Goal: Transaction & Acquisition: Purchase product/service

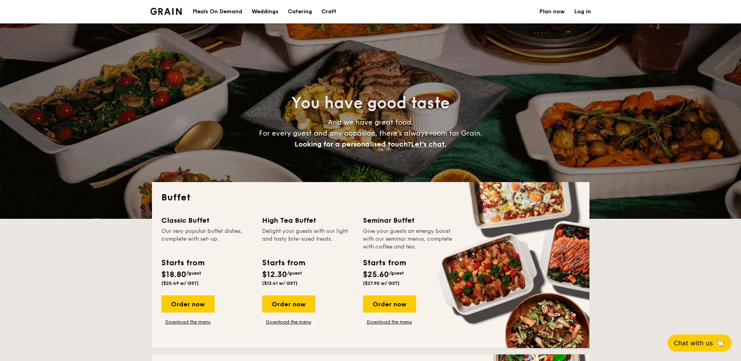
select select
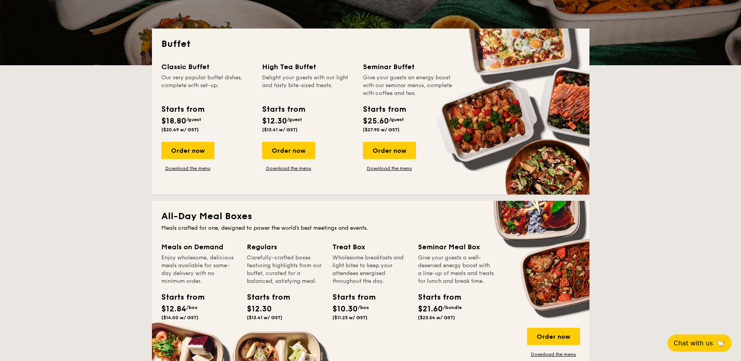
scroll to position [182, 0]
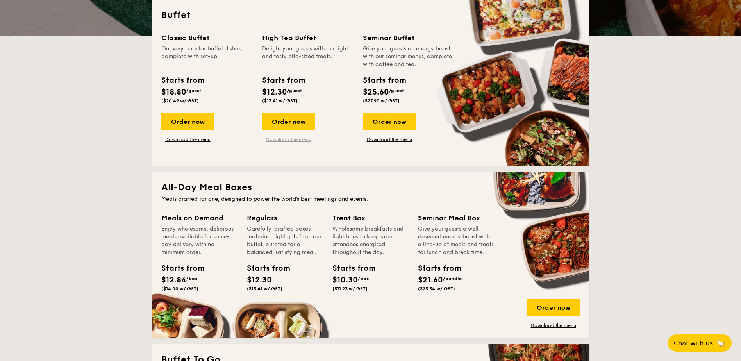
click at [303, 141] on link "Download the menu" at bounding box center [288, 139] width 53 height 6
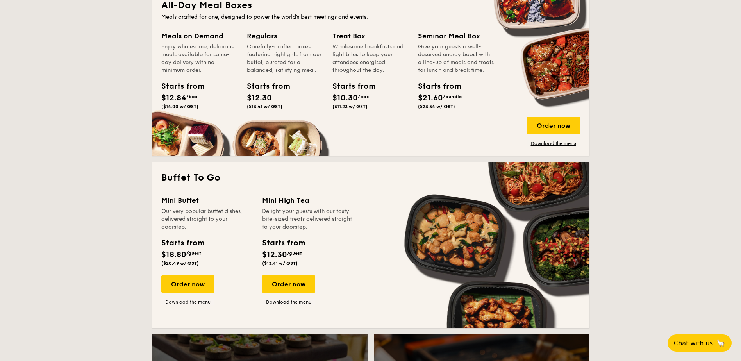
scroll to position [456, 0]
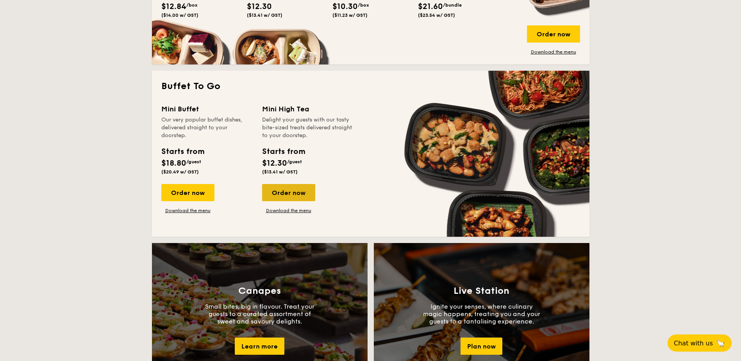
click at [284, 196] on div "Order now" at bounding box center [288, 192] width 53 height 17
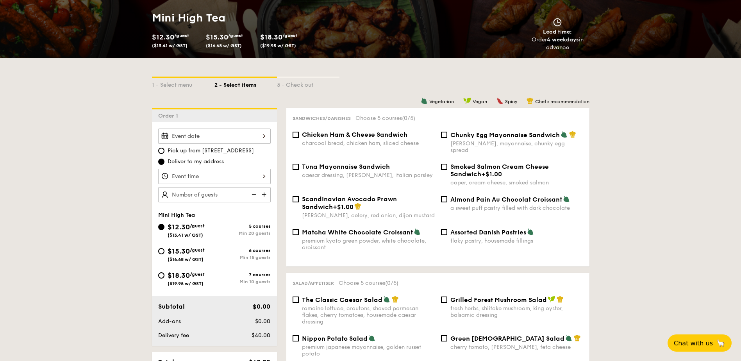
scroll to position [182, 0]
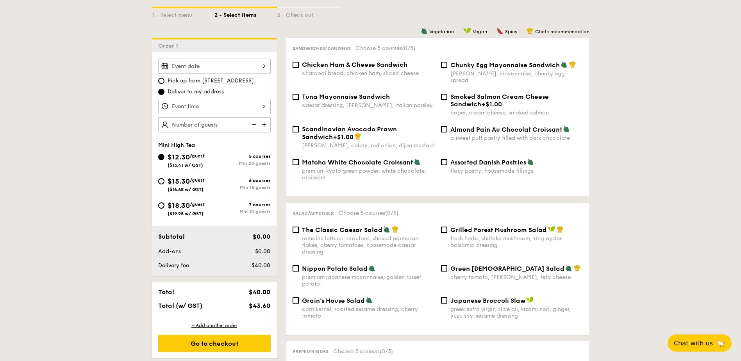
click at [495, 126] on span "Almond Pain Au Chocolat Croissant" at bounding box center [506, 129] width 112 height 7
click at [447, 126] on input "Almond Pain Au Chocolat Croissant a sweet puff pastry filled with dark chocolate" at bounding box center [444, 129] width 6 height 6
checkbox input "true"
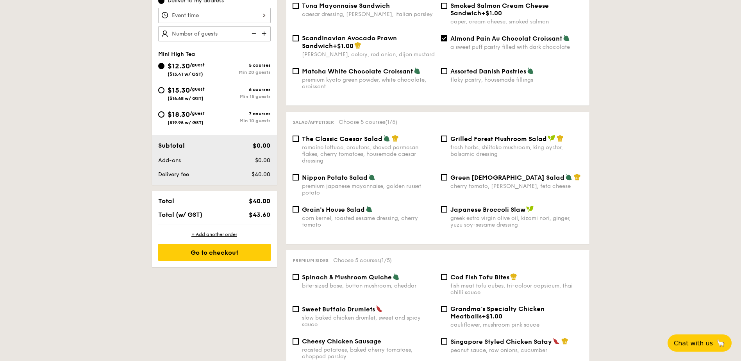
click at [366, 124] on div "Salad/Appetiser Choose 5 courses (1/5) The Classic Caesar Salad romaine lettuce…" at bounding box center [437, 178] width 303 height 132
click at [366, 135] on span "The Classic Caesar Salad" at bounding box center [342, 138] width 80 height 7
click at [299, 136] on input "The Classic Caesar Salad romaine lettuce, croutons, shaved parmesan flakes, che…" at bounding box center [296, 139] width 6 height 6
click at [376, 135] on span "The Classic Caesar Salad" at bounding box center [342, 138] width 80 height 7
click at [299, 136] on input "The Classic Caesar Salad romaine lettuce, croutons, shaved parmesan flakes, che…" at bounding box center [296, 139] width 6 height 6
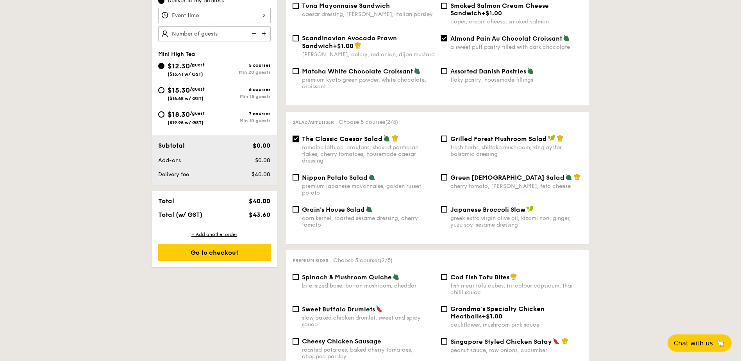
checkbox input "false"
click at [354, 174] on span "Nippon Potato Salad" at bounding box center [335, 177] width 66 height 7
click at [299, 174] on input "Nippon Potato Salad premium japanese mayonnaise, golden russet potato" at bounding box center [296, 177] width 6 height 6
checkbox input "true"
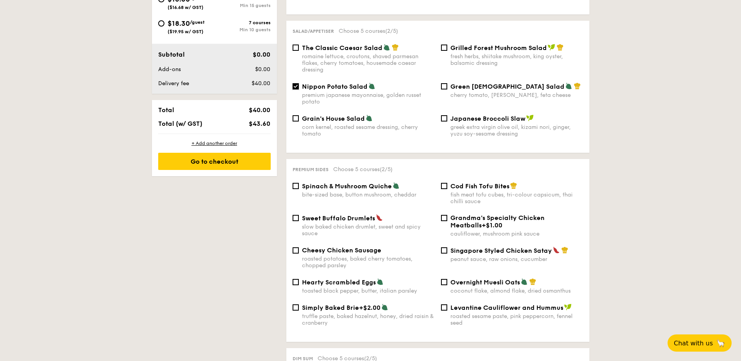
scroll to position [456, 0]
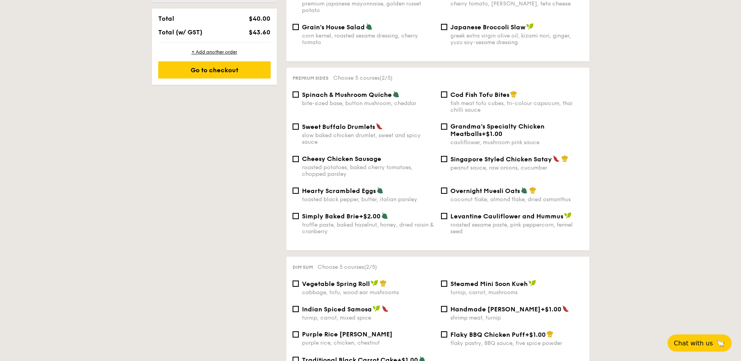
click at [512, 123] on span "Grandma's Specialty Chicken Meatballs" at bounding box center [497, 130] width 94 height 15
click at [447, 123] on input "Grandma's Specialty Chicken Meatballs +$1.00 cauliflower, mushroom pink sauce" at bounding box center [444, 126] width 6 height 6
checkbox input "true"
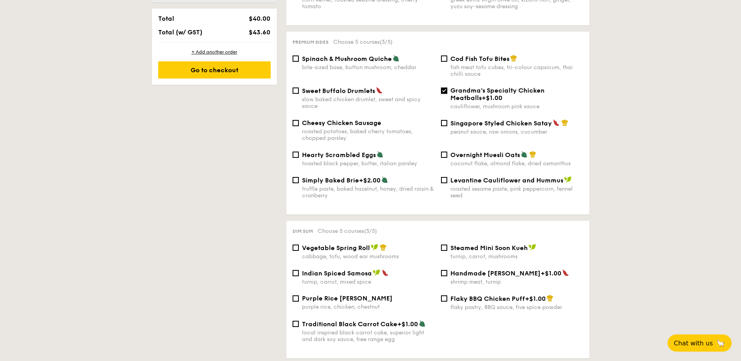
scroll to position [583, 0]
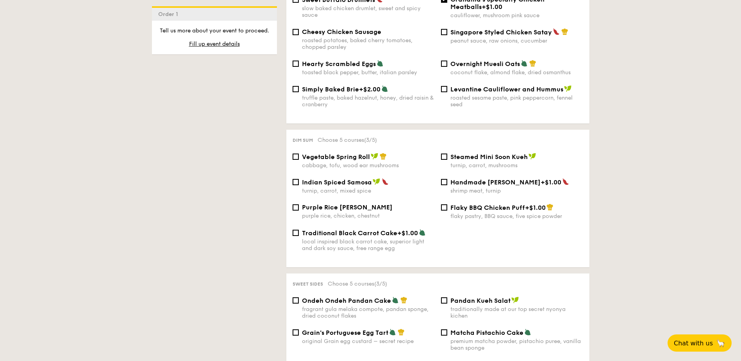
click at [368, 204] on span "Purple Rice [PERSON_NAME]" at bounding box center [347, 207] width 91 height 7
click at [299, 204] on input "Purple Rice Loh Mai Kai purple rice, chicken, chestnut" at bounding box center [296, 207] width 6 height 6
checkbox input "true"
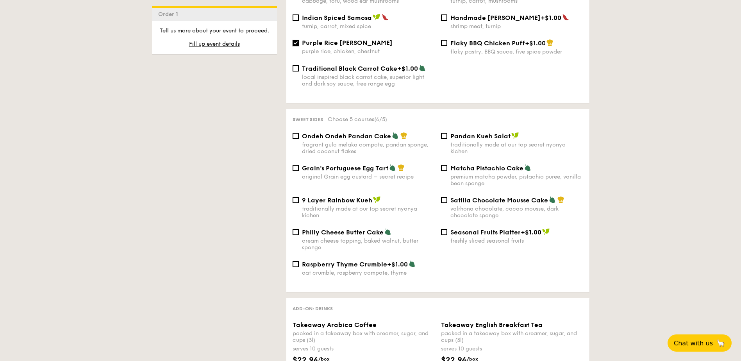
scroll to position [765, 0]
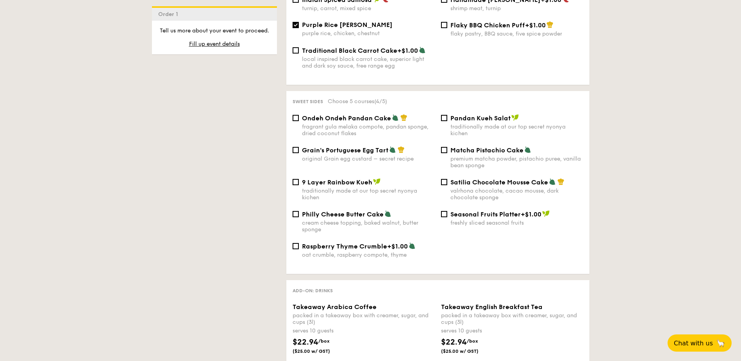
click at [375, 146] on span "Grain's Portuguese Egg Tart" at bounding box center [345, 149] width 86 height 7
click at [299, 147] on input "Grain's Portuguese Egg Tart original Grain egg custard – secret recipe" at bounding box center [296, 150] width 6 height 6
checkbox input "true"
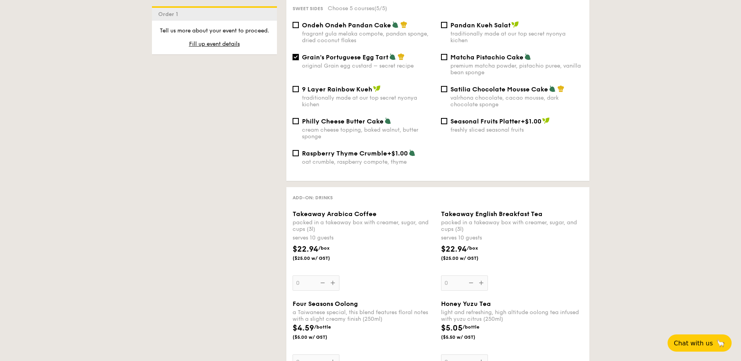
scroll to position [947, 0]
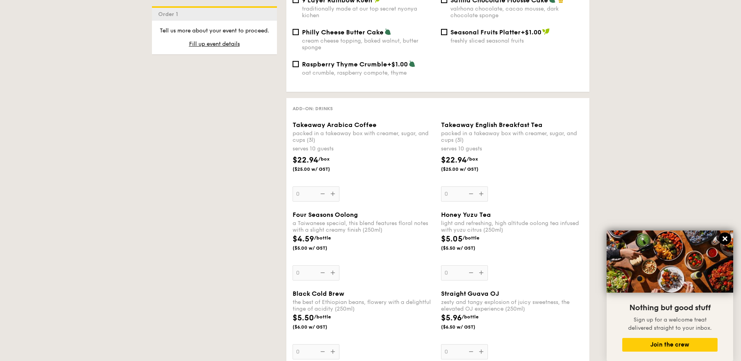
click at [723, 235] on button at bounding box center [725, 238] width 13 height 13
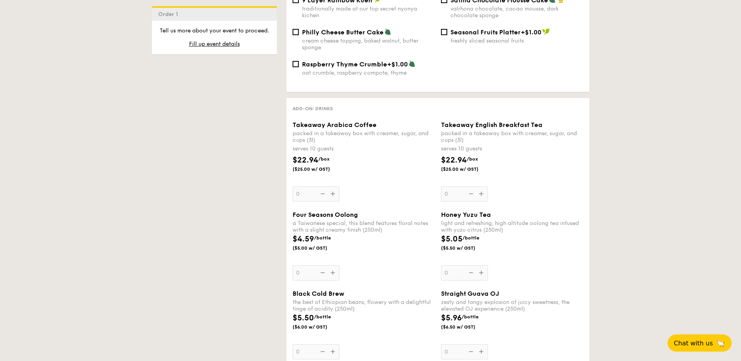
click at [335, 189] on div "Takeaway Arabica Coffee packed in a takeaway box with [PERSON_NAME], sugar, and…" at bounding box center [364, 161] width 142 height 80
click at [335, 189] on input "0" at bounding box center [316, 193] width 47 height 15
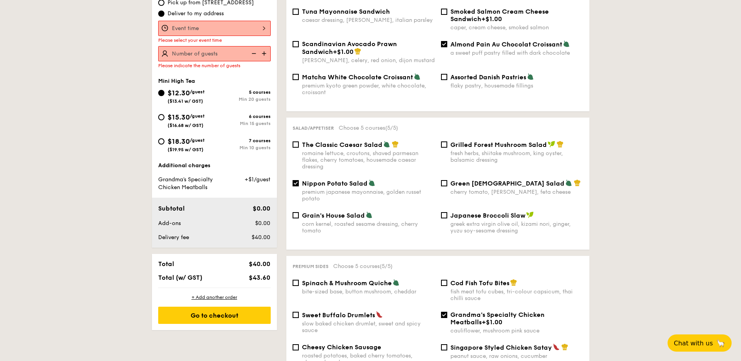
scroll to position [209, 0]
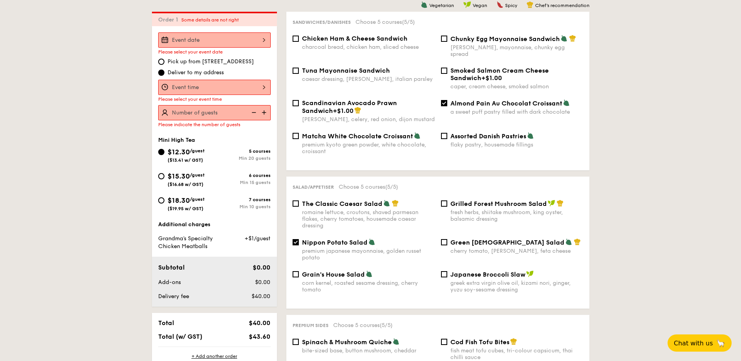
click at [264, 39] on div at bounding box center [214, 39] width 113 height 15
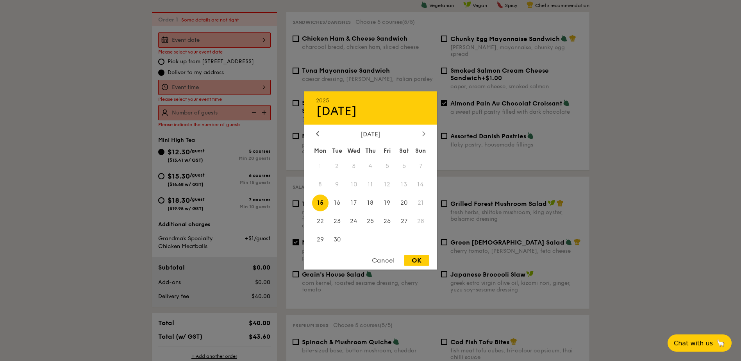
click at [420, 131] on div at bounding box center [423, 133] width 7 height 7
click at [405, 240] on span "29" at bounding box center [404, 239] width 17 height 17
click at [413, 261] on div "OK" at bounding box center [416, 260] width 25 height 11
type input "[DATE]"
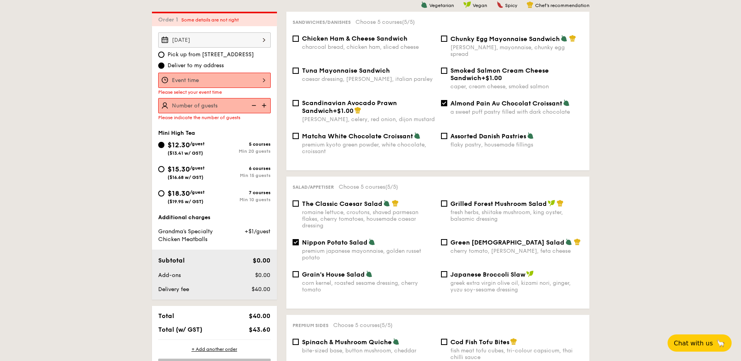
click at [262, 82] on div at bounding box center [214, 80] width 113 height 15
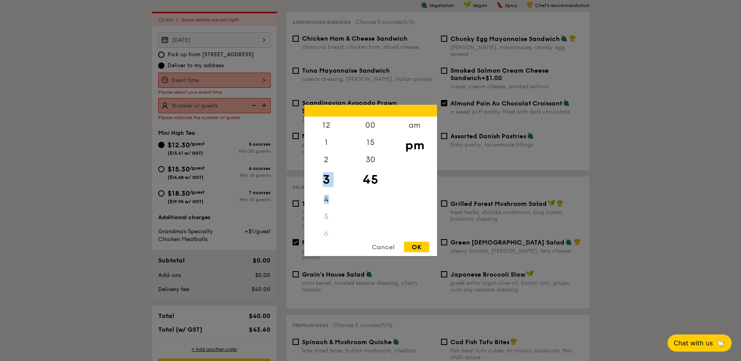
drag, startPoint x: 330, startPoint y: 198, endPoint x: 330, endPoint y: 213, distance: 15.2
click at [330, 213] on div "12 1 2 3 4 5 6 7 8 9 10 11" at bounding box center [326, 176] width 44 height 119
drag, startPoint x: 330, startPoint y: 213, endPoint x: 414, endPoint y: 127, distance: 120.7
click at [414, 127] on div "am" at bounding box center [415, 128] width 44 height 23
click at [365, 126] on div "00" at bounding box center [370, 128] width 44 height 23
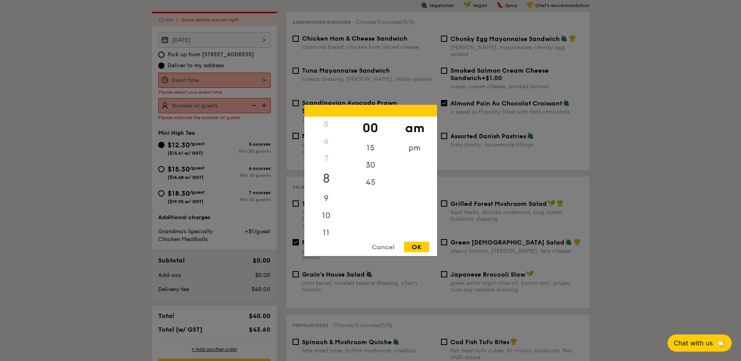
scroll to position [88, 0]
click at [329, 225] on div "11" at bounding box center [326, 229] width 44 height 23
click at [409, 247] on div "OK" at bounding box center [416, 247] width 25 height 11
type input "11:00AM"
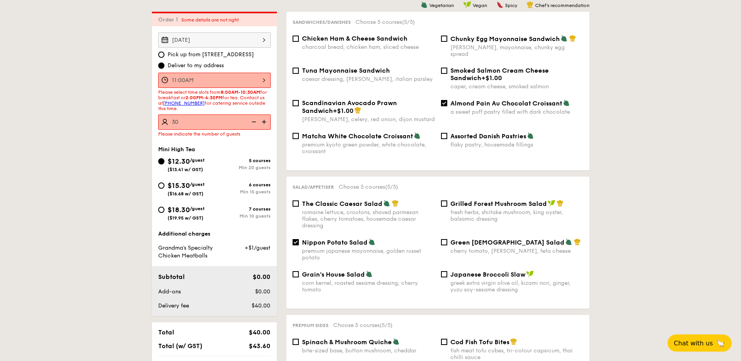
type input "30 guests"
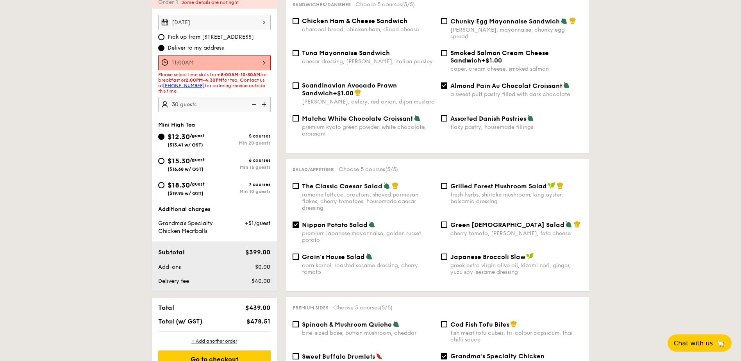
scroll to position [209, 0]
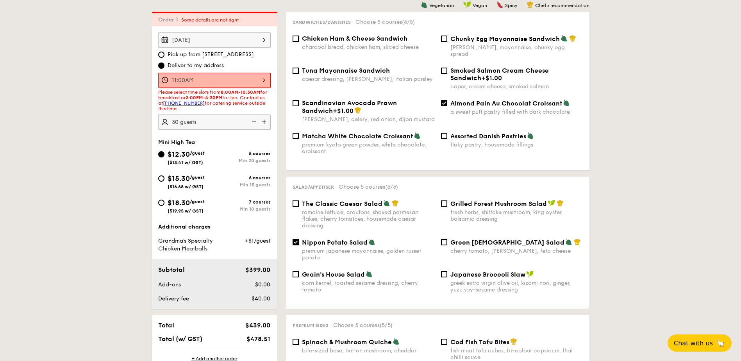
click at [267, 78] on div "11:00AM" at bounding box center [214, 80] width 113 height 15
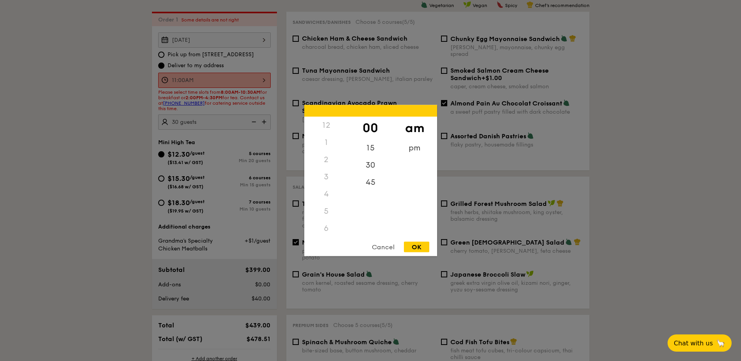
scroll to position [93, 0]
click at [369, 171] on div "30" at bounding box center [370, 168] width 44 height 23
click at [413, 251] on div "OK" at bounding box center [416, 247] width 25 height 11
type input "11:30AM"
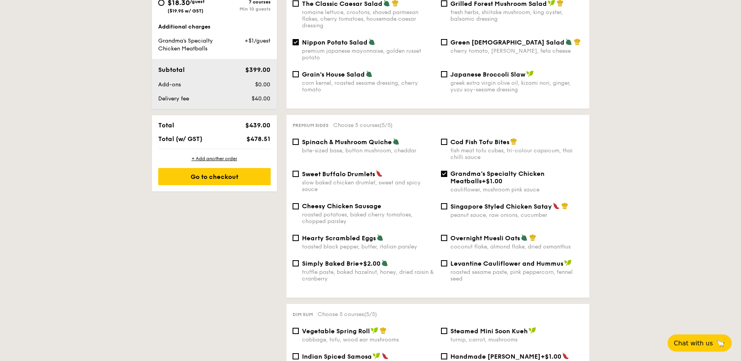
scroll to position [391, 0]
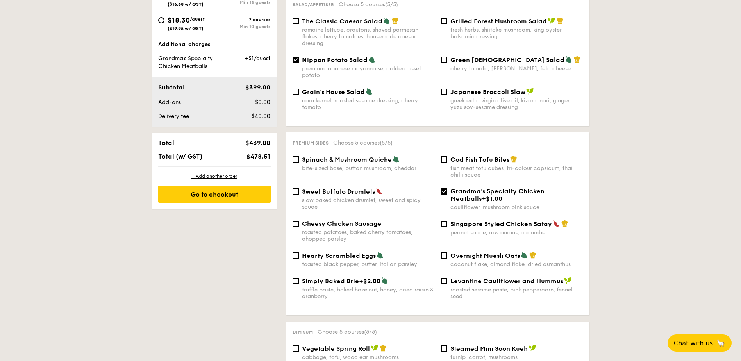
click at [321, 252] on span "Hearty Scrambled Eggs" at bounding box center [339, 255] width 74 height 7
click at [299, 252] on input "Hearty Scrambled Eggs toasted black pepper, butter, italian parsley" at bounding box center [296, 255] width 6 height 6
checkbox input "true"
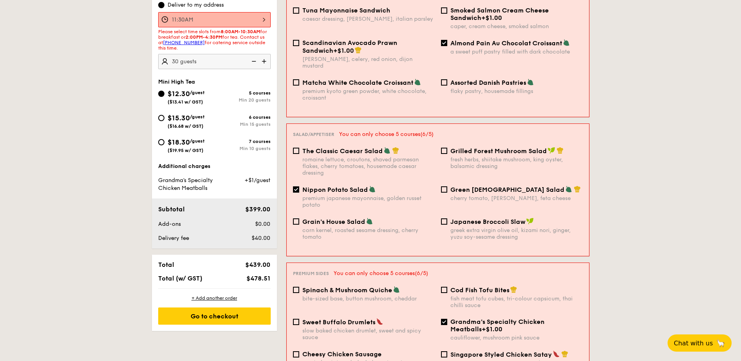
scroll to position [209, 0]
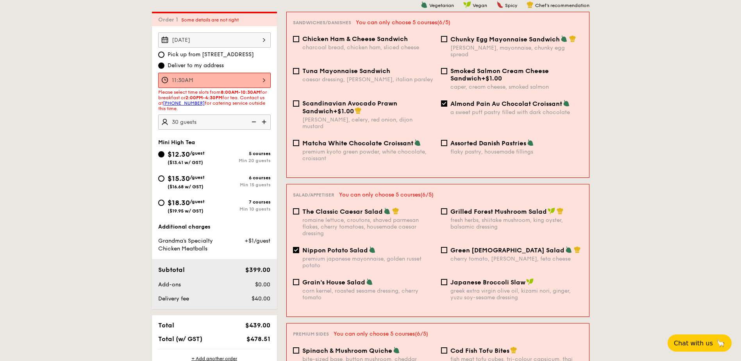
click at [166, 175] on div "$15.30 /guest ($16.68 w/ GST)" at bounding box center [186, 181] width 56 height 16
click at [164, 175] on input "$15.30 /guest ($16.68 w/ GST) 6 courses Min 15 guests" at bounding box center [161, 178] width 6 height 6
radio input "true"
checkbox input "false"
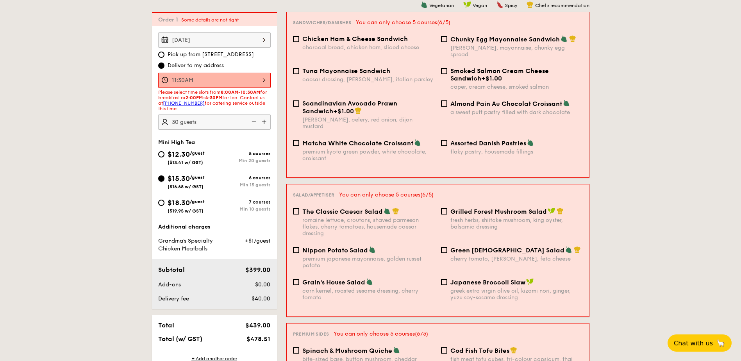
checkbox input "false"
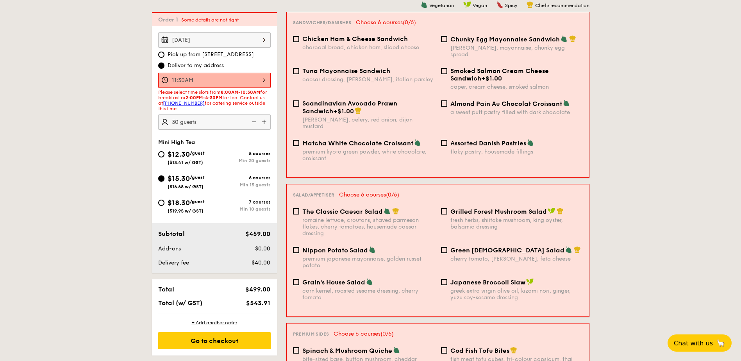
scroll to position [118, 0]
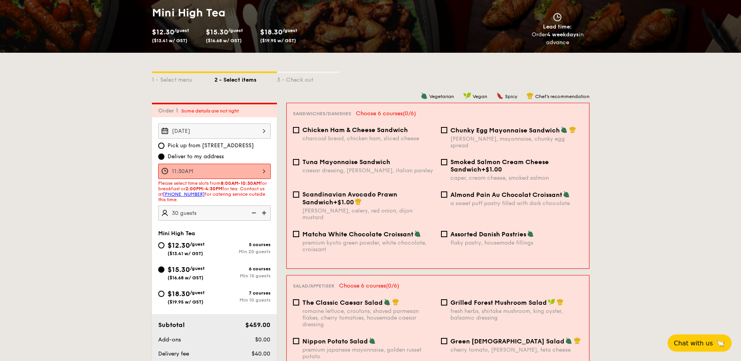
click at [457, 192] on div "Almond Pain Au Chocolat Croissant a sweet puff pastry filled with dark chocolate" at bounding box center [516, 199] width 132 height 16
click at [447, 192] on input "Almond Pain Au Chocolat Croissant a sweet puff pastry filled with dark chocolate" at bounding box center [444, 194] width 6 height 6
checkbox input "true"
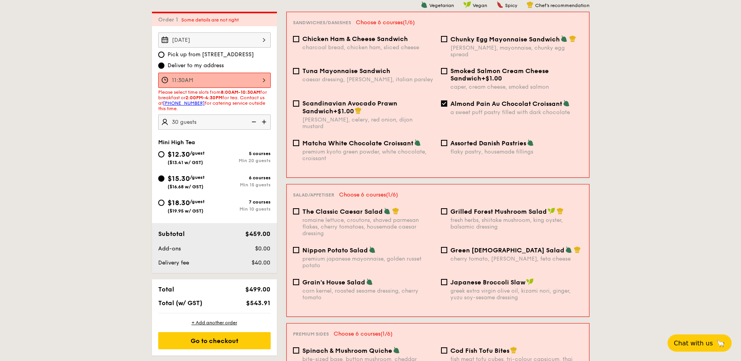
click at [478, 279] on span "Japanese Broccoli Slaw" at bounding box center [487, 282] width 75 height 7
click at [447, 279] on input "Japanese Broccoli Slaw greek extra virgin olive oil, kizami [PERSON_NAME], yuzu…" at bounding box center [444, 282] width 6 height 6
checkbox input "true"
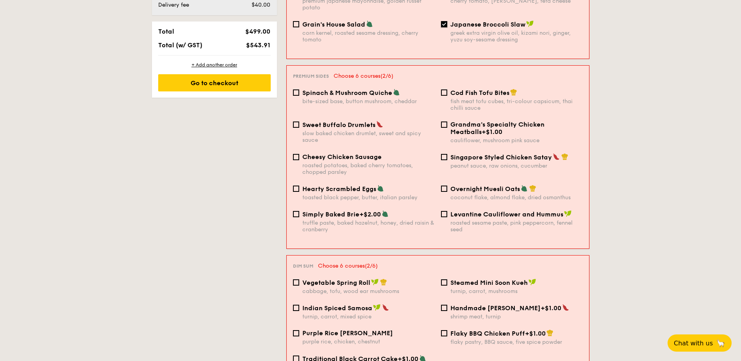
scroll to position [482, 0]
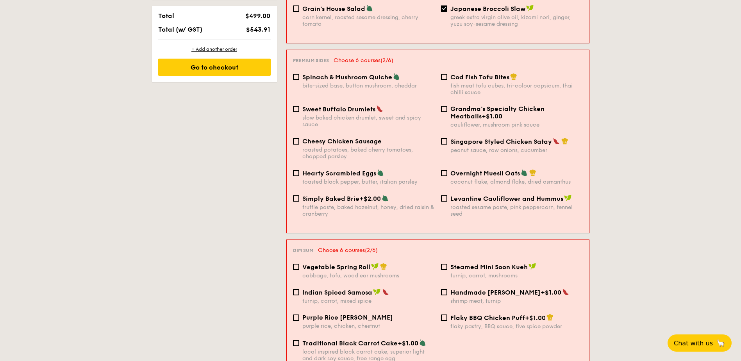
click at [367, 170] on span "Hearty Scrambled Eggs" at bounding box center [339, 173] width 74 height 7
click at [299, 170] on input "Hearty Scrambled Eggs toasted black pepper, butter, italian parsley" at bounding box center [296, 173] width 6 height 6
checkbox input "true"
click at [503, 105] on div "Grandma's Specialty Chicken Meatballs +$1.00" at bounding box center [516, 112] width 132 height 15
click at [447, 106] on input "Grandma's Specialty Chicken Meatballs +$1.00 cauliflower, mushroom pink sauce" at bounding box center [444, 109] width 6 height 6
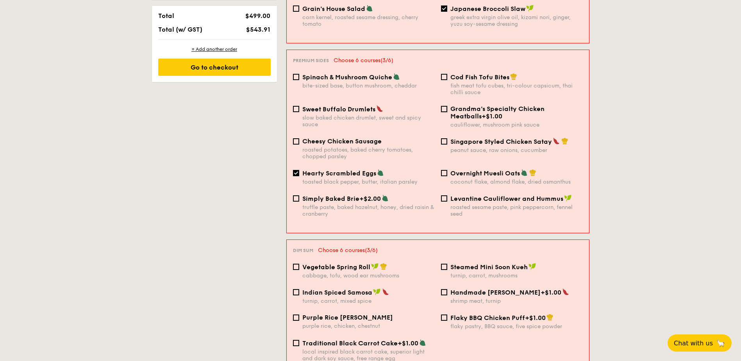
checkbox input "true"
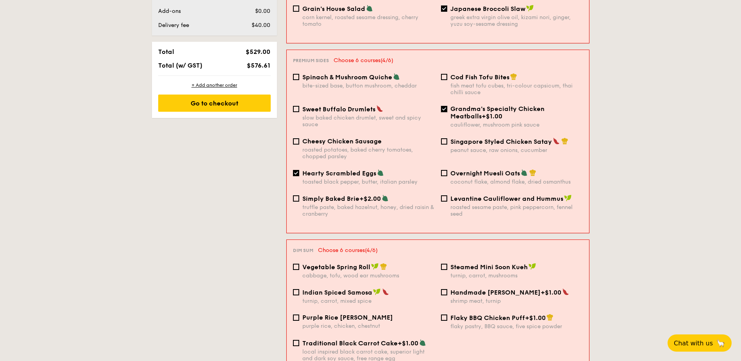
scroll to position [518, 0]
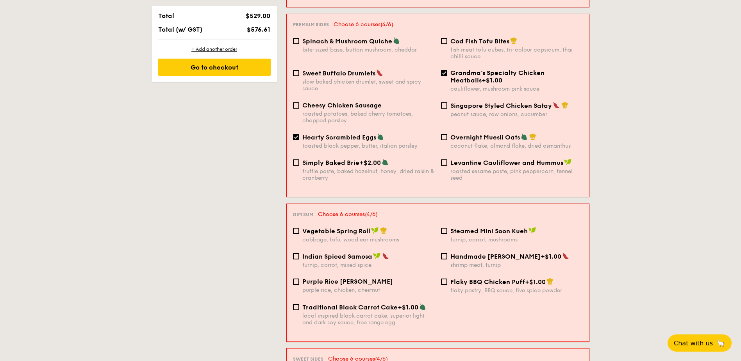
click at [363, 278] on span "Purple Rice [PERSON_NAME]" at bounding box center [347, 281] width 91 height 7
click at [299, 279] on input "Purple Rice Loh Mai Kai purple rice, chicken, chestnut" at bounding box center [296, 282] width 6 height 6
checkbox input "true"
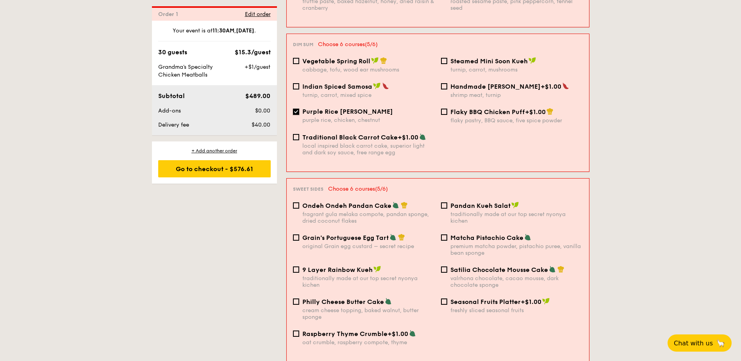
scroll to position [700, 0]
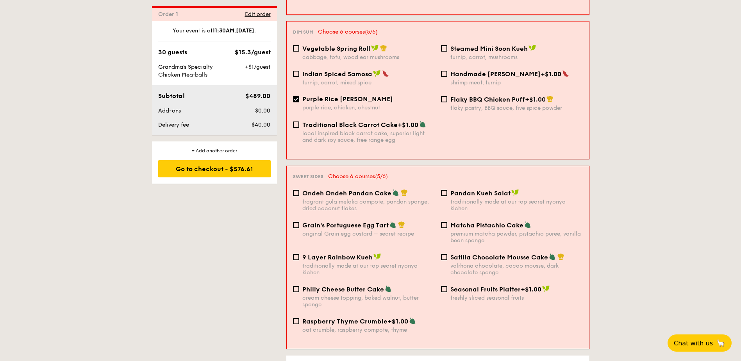
click at [377, 221] on span "Grain's Portuguese Egg Tart" at bounding box center [345, 224] width 86 height 7
click at [299, 222] on input "Grain's Portuguese Egg Tart original Grain egg custard – secret recipe" at bounding box center [296, 225] width 6 height 6
checkbox input "true"
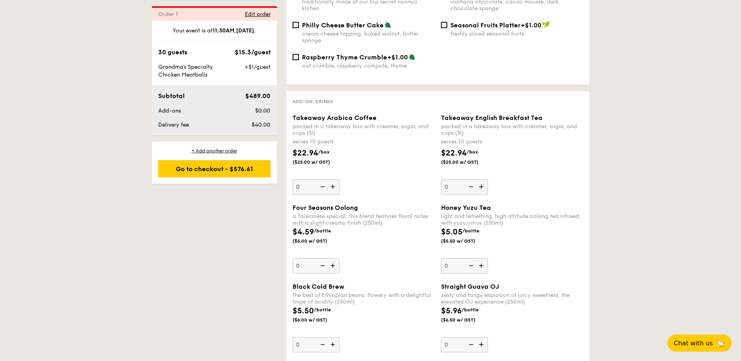
scroll to position [972, 0]
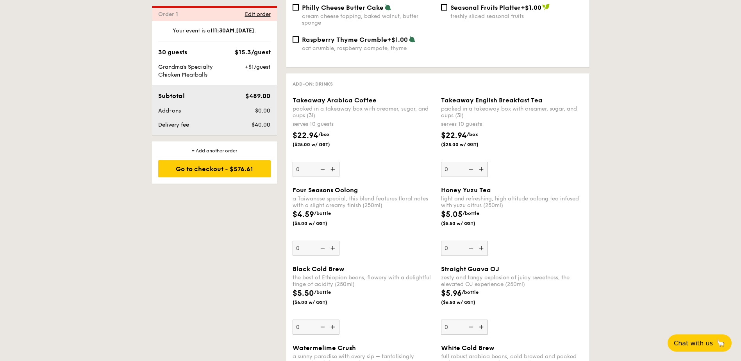
click at [336, 162] on img at bounding box center [334, 169] width 12 height 15
click at [336, 162] on input "0" at bounding box center [316, 169] width 47 height 15
type input "1"
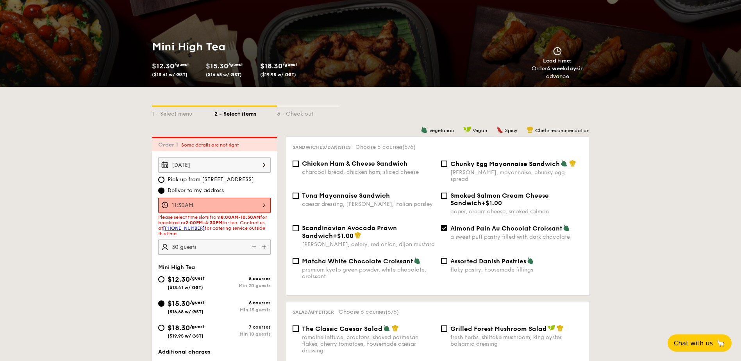
scroll to position [0, 0]
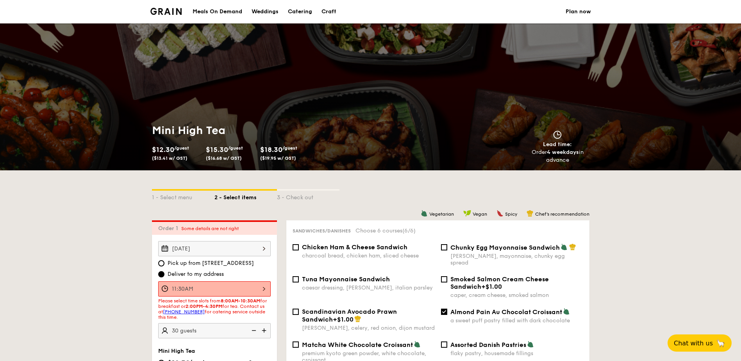
click at [296, 16] on div "Catering" at bounding box center [300, 11] width 24 height 23
select select
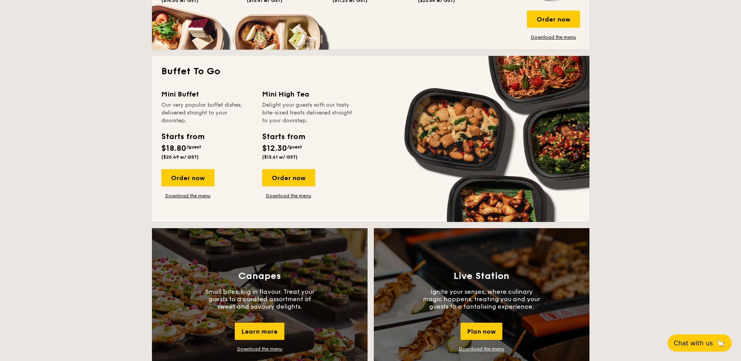
scroll to position [456, 0]
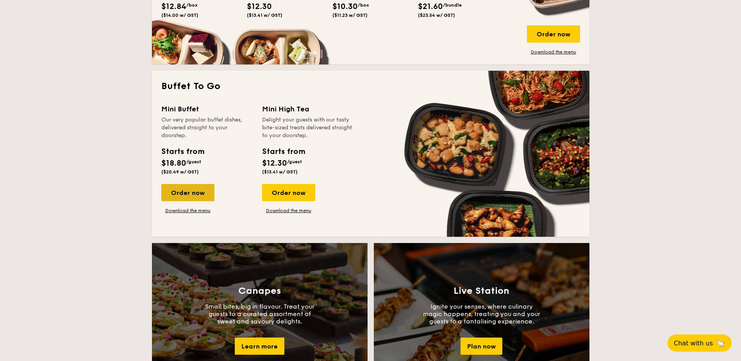
click at [196, 195] on div "Order now" at bounding box center [187, 192] width 53 height 17
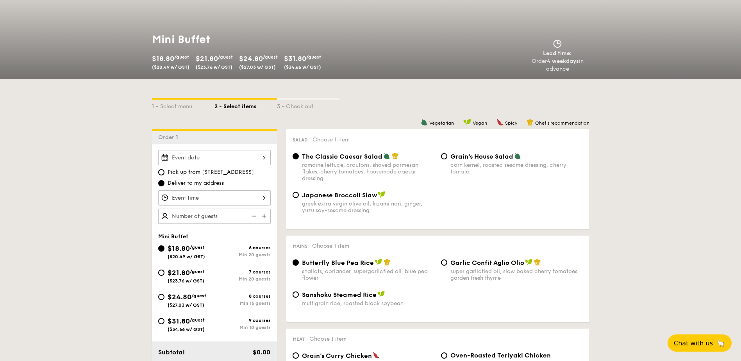
scroll to position [182, 0]
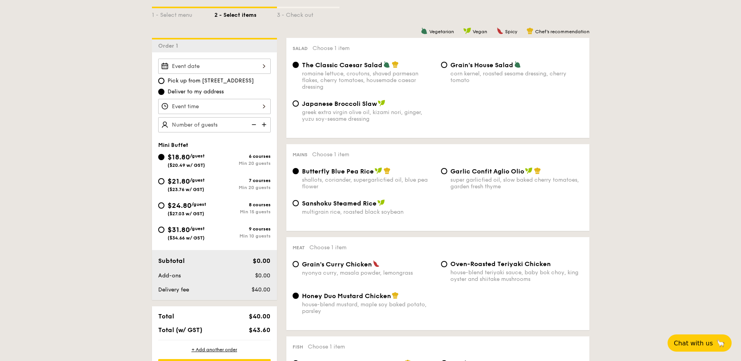
click at [250, 67] on div at bounding box center [214, 66] width 113 height 15
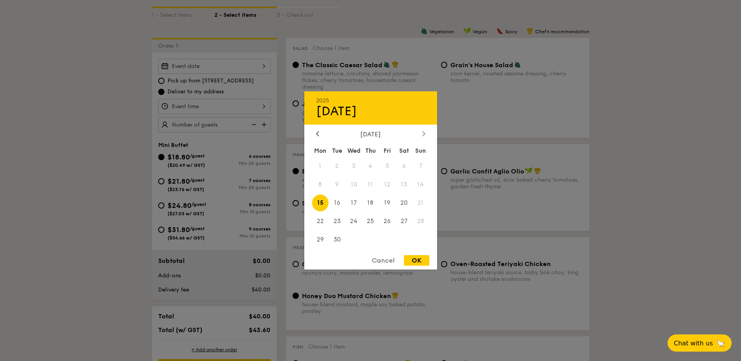
click at [425, 134] on icon at bounding box center [423, 133] width 2 height 5
click at [407, 236] on span "29" at bounding box center [404, 239] width 17 height 17
click at [415, 262] on div "OK" at bounding box center [416, 260] width 25 height 11
type input "[DATE]"
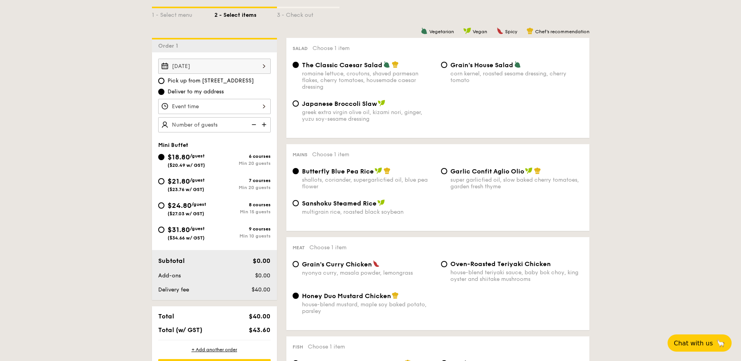
click at [254, 105] on div at bounding box center [214, 106] width 113 height 15
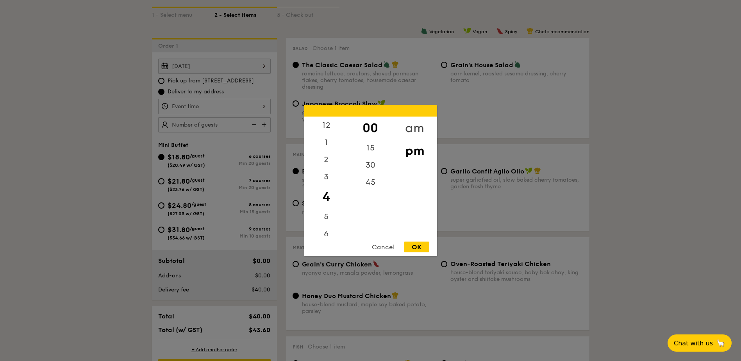
click at [414, 130] on div "am" at bounding box center [415, 128] width 44 height 23
drag, startPoint x: 330, startPoint y: 193, endPoint x: 331, endPoint y: 150, distance: 42.6
click at [331, 150] on div "12 1 2 3 4 5 6 7 8 9 10 11" at bounding box center [326, 176] width 44 height 119
click at [329, 227] on div "11" at bounding box center [326, 230] width 44 height 23
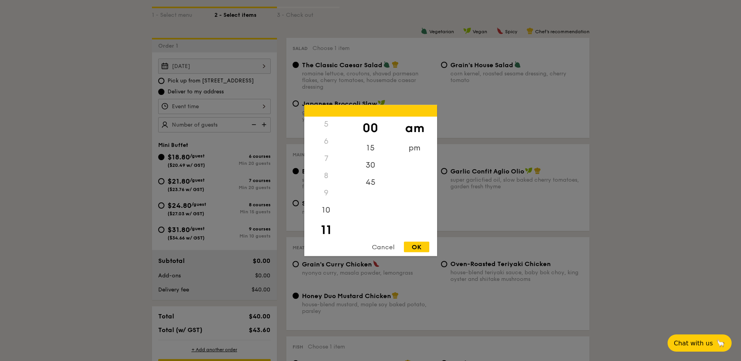
click at [425, 247] on div "OK" at bounding box center [416, 247] width 25 height 11
type input "11:00AM"
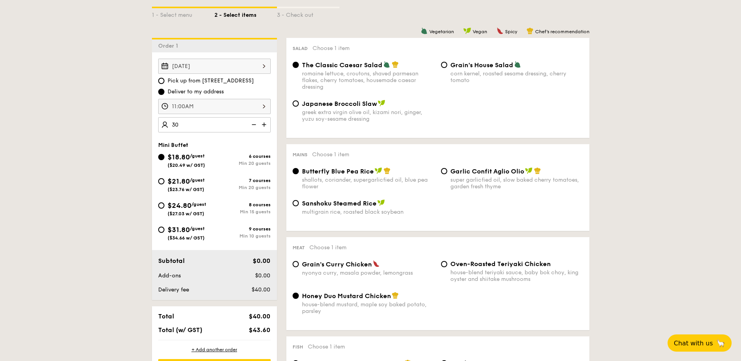
type input "30 guests"
click at [366, 101] on span "Japanese Broccoli Slaw" at bounding box center [339, 103] width 75 height 7
click at [299, 101] on input "Japanese Broccoli Slaw greek extra virgin olive oil, kizami [PERSON_NAME], yuzu…" at bounding box center [296, 103] width 6 height 6
radio input "true"
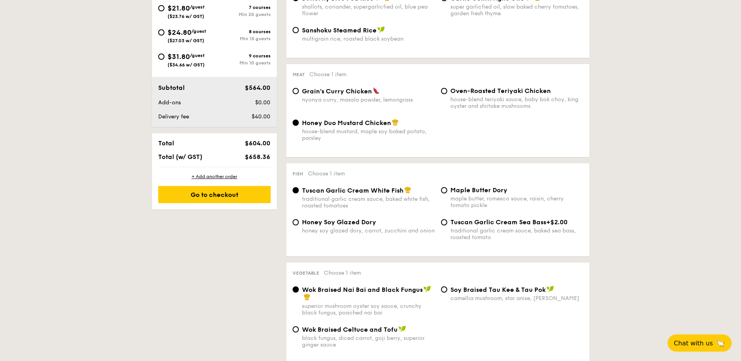
scroll to position [0, 0]
